Goal: Navigation & Orientation: Find specific page/section

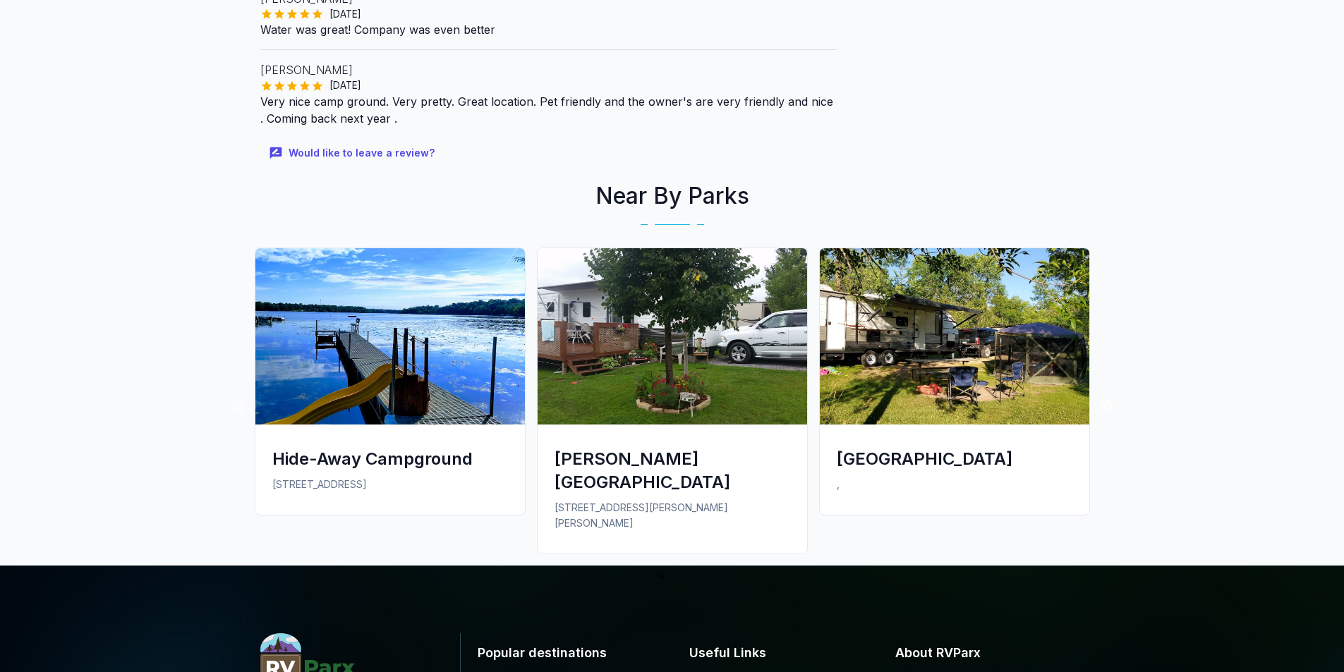
scroll to position [847, 0]
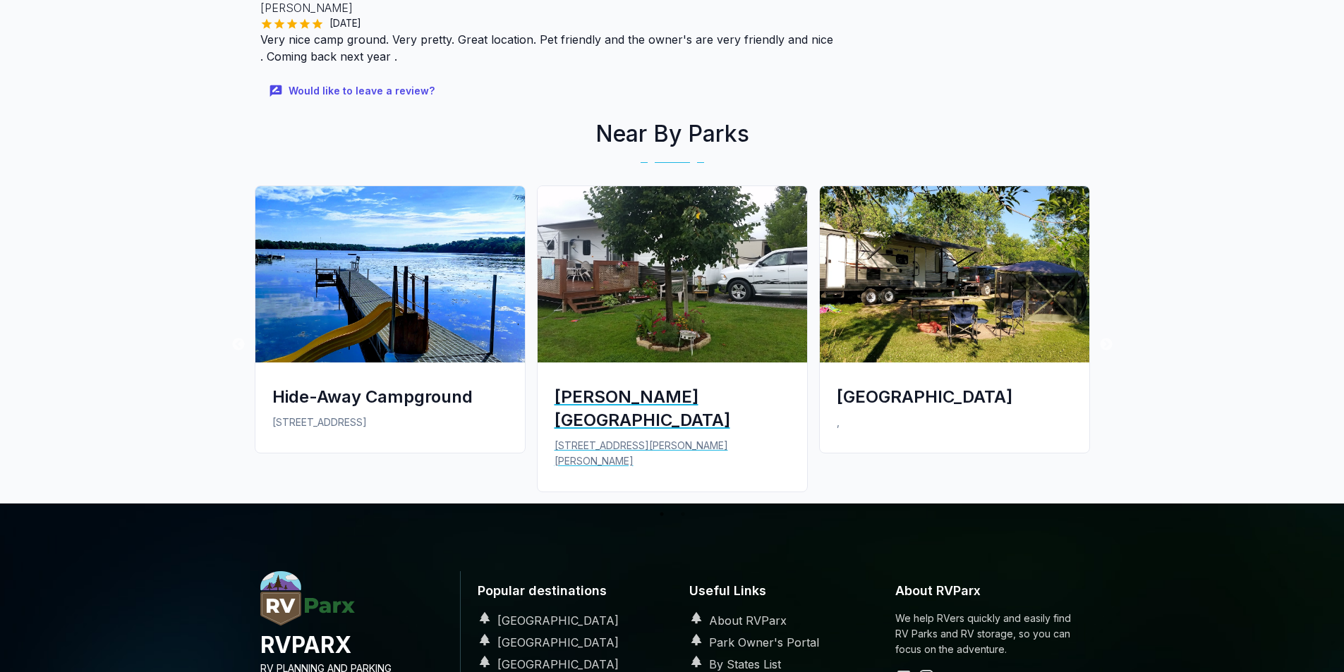
click at [620, 390] on div "[PERSON_NAME][GEOGRAPHIC_DATA]" at bounding box center [673, 408] width 236 height 47
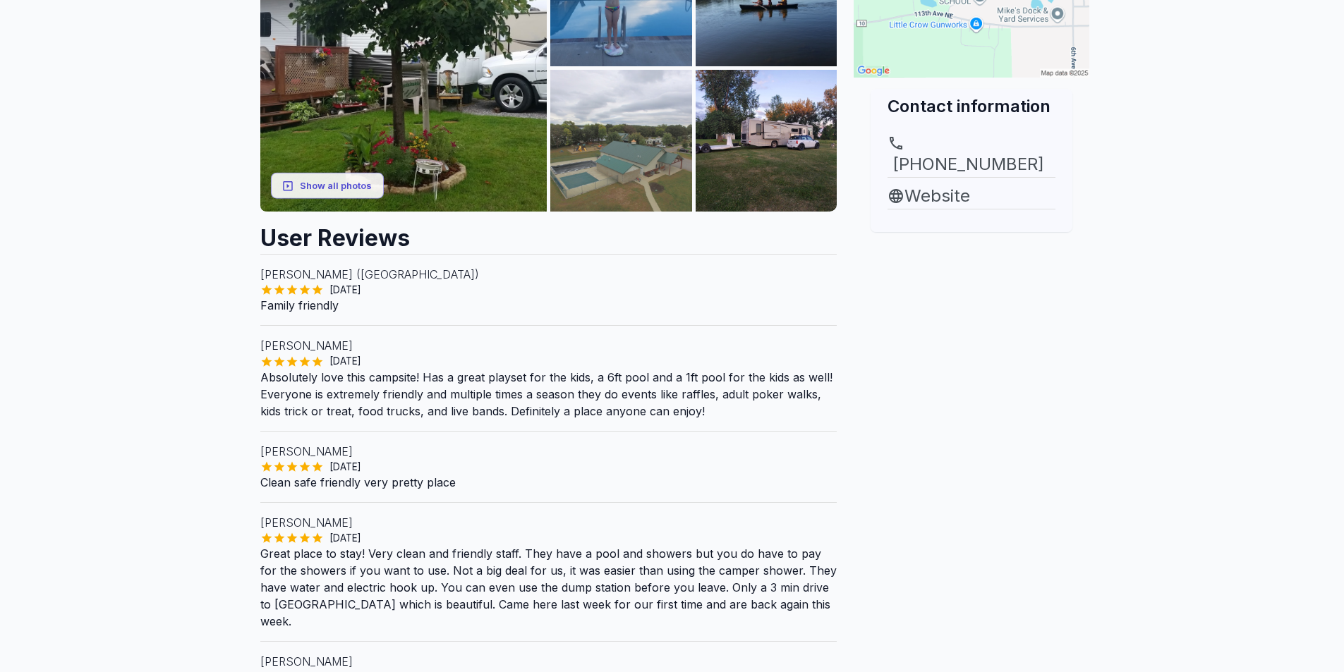
scroll to position [141, 0]
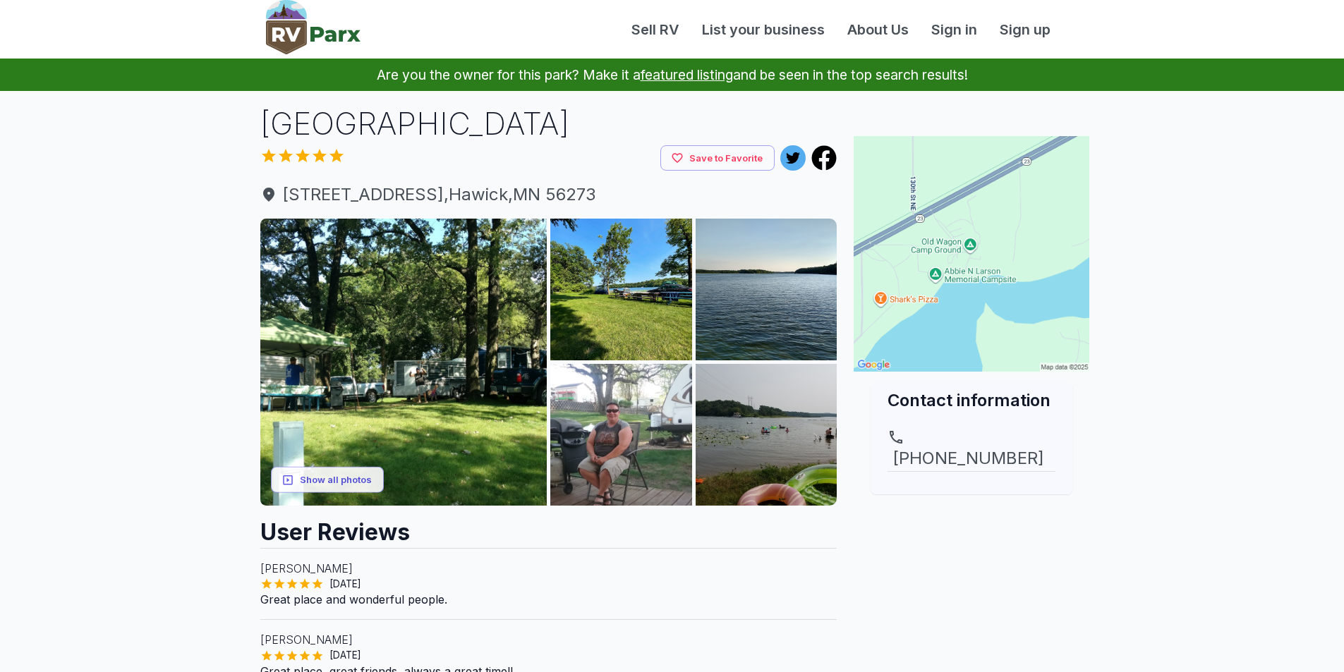
scroll to position [847, 0]
